Goal: Task Accomplishment & Management: Manage account settings

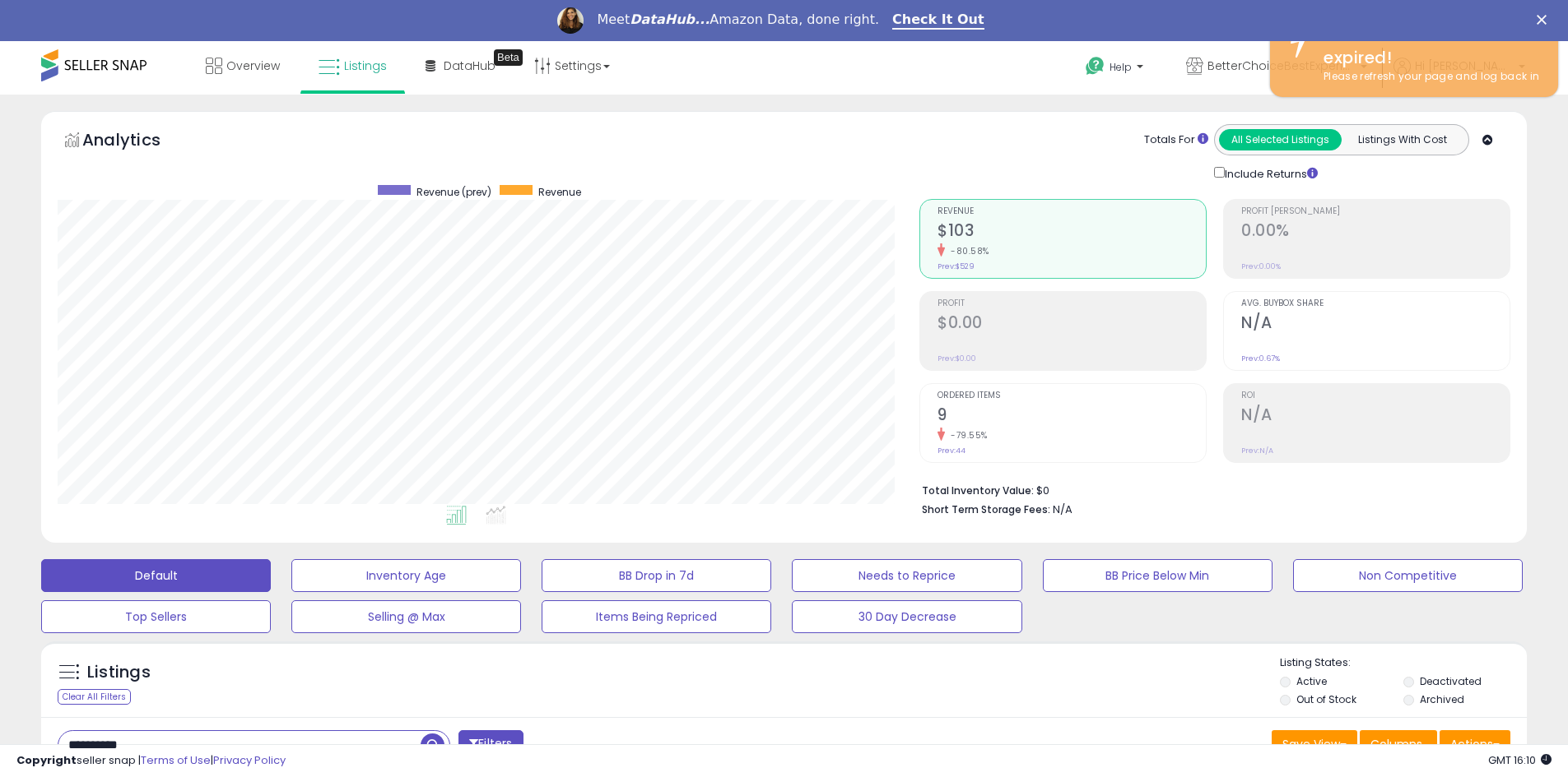
scroll to position [337, 862]
